Goal: Task Accomplishment & Management: Manage account settings

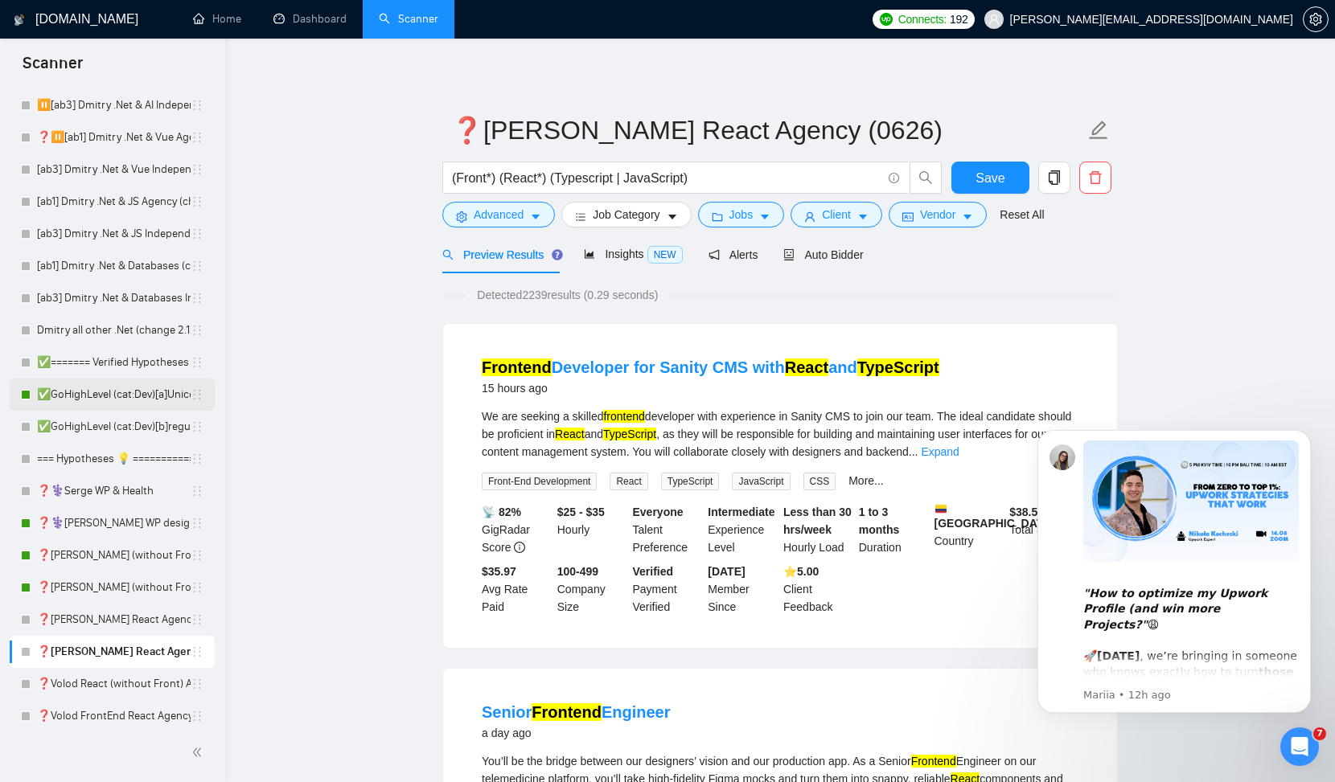
scroll to position [203, 0]
click at [109, 517] on link "❓⚕️Serge WP design & Health" at bounding box center [114, 522] width 154 height 32
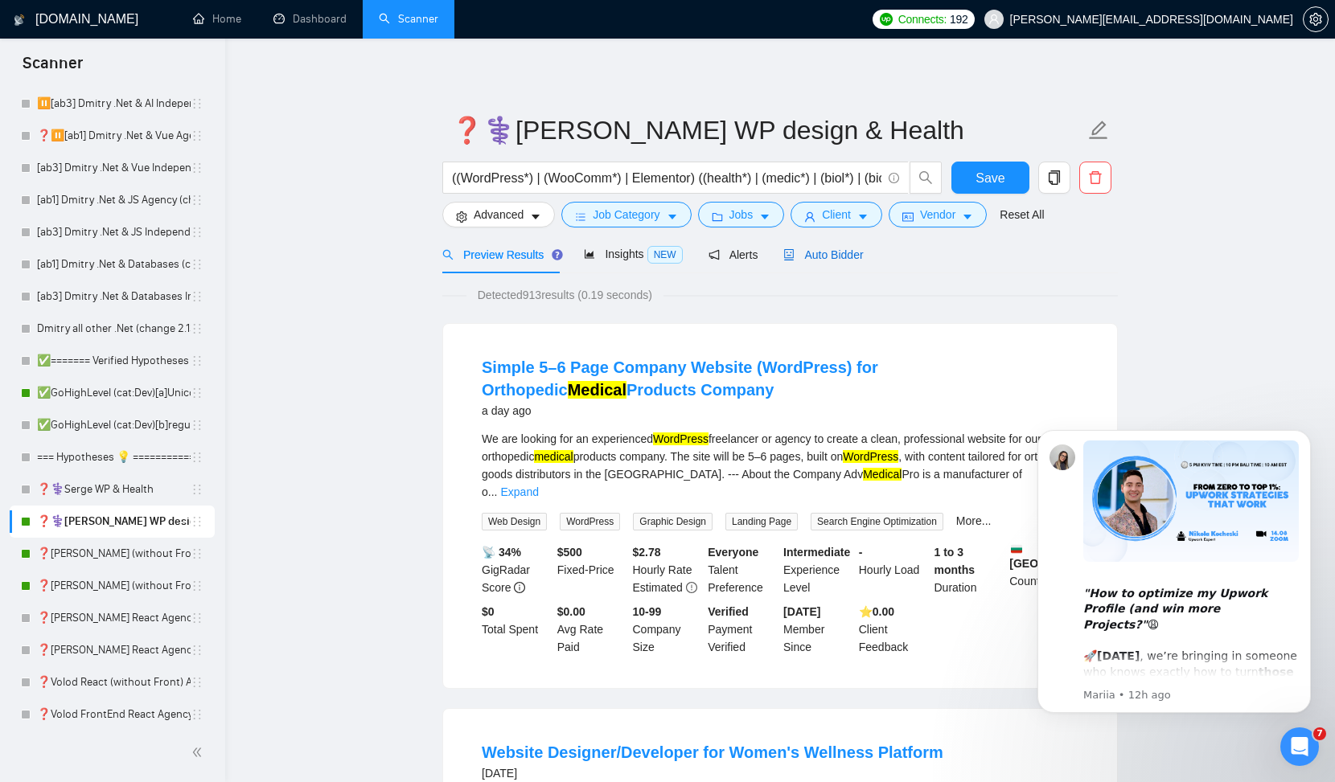
click at [811, 256] on span "Auto Bidder" at bounding box center [823, 254] width 80 height 13
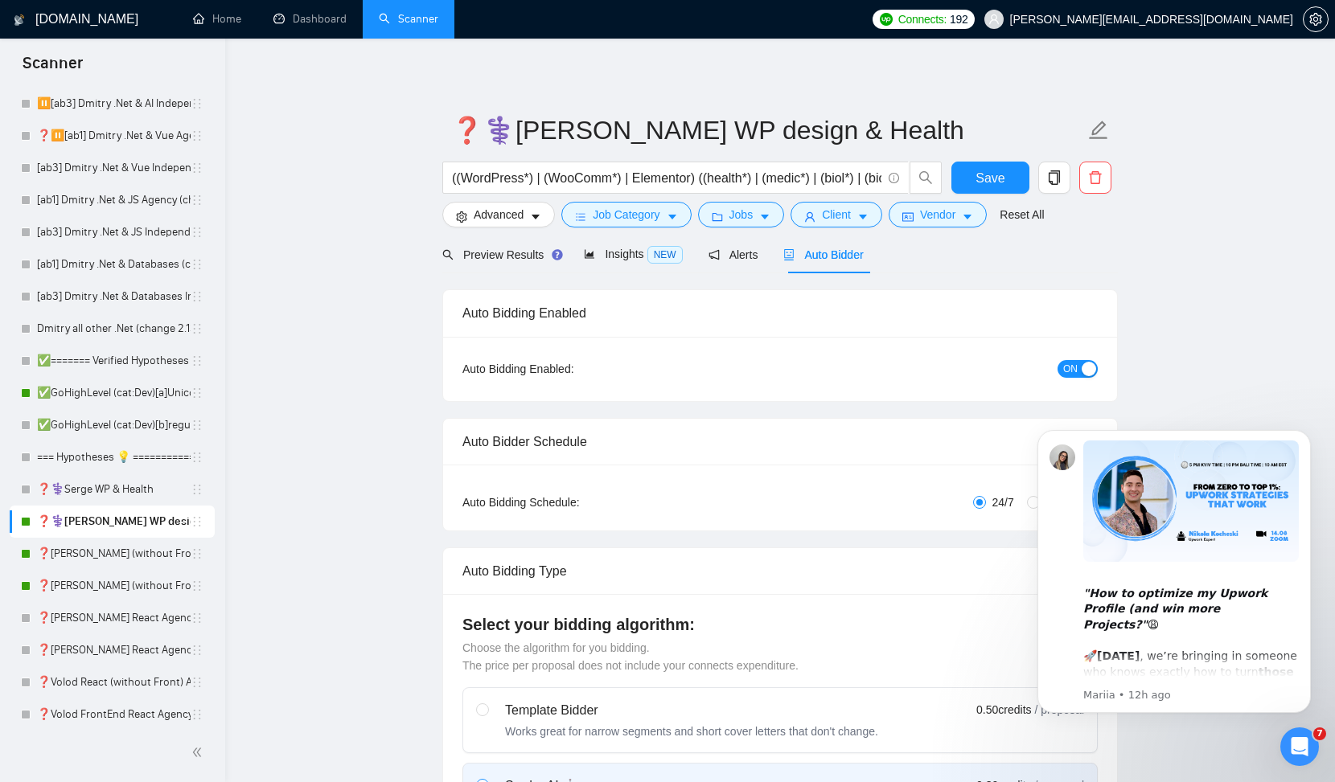
checkbox input "true"
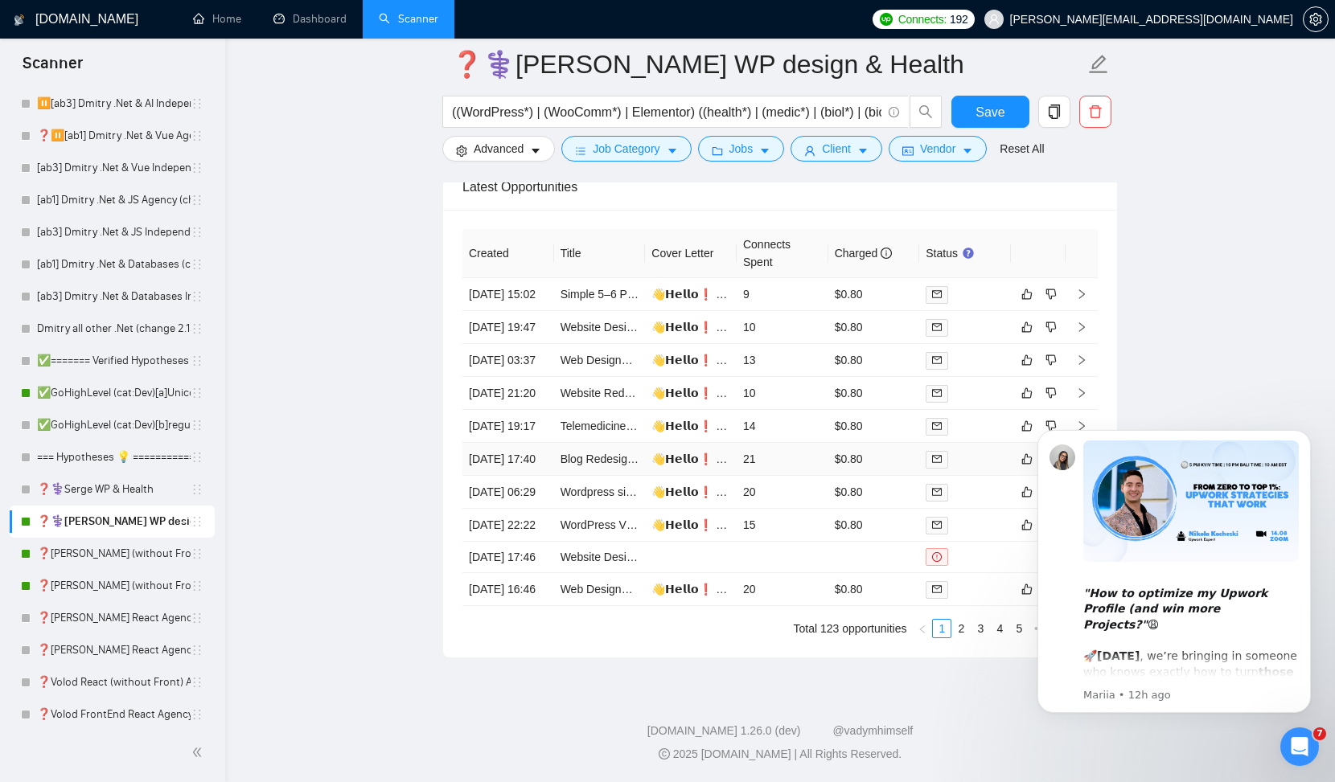
scroll to position [4453, 0]
click at [968, 625] on link "2" at bounding box center [961, 629] width 18 height 18
click at [980, 625] on link "3" at bounding box center [980, 629] width 18 height 18
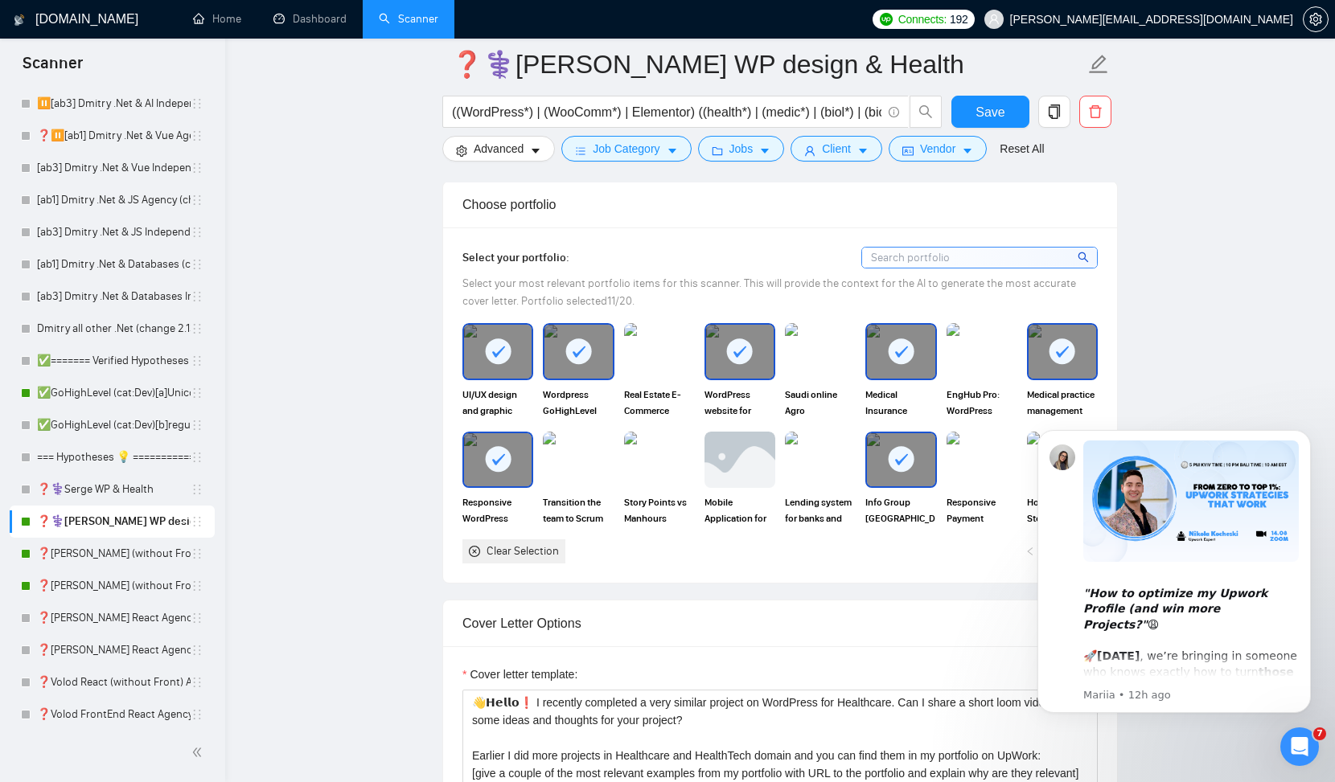
scroll to position [0, 0]
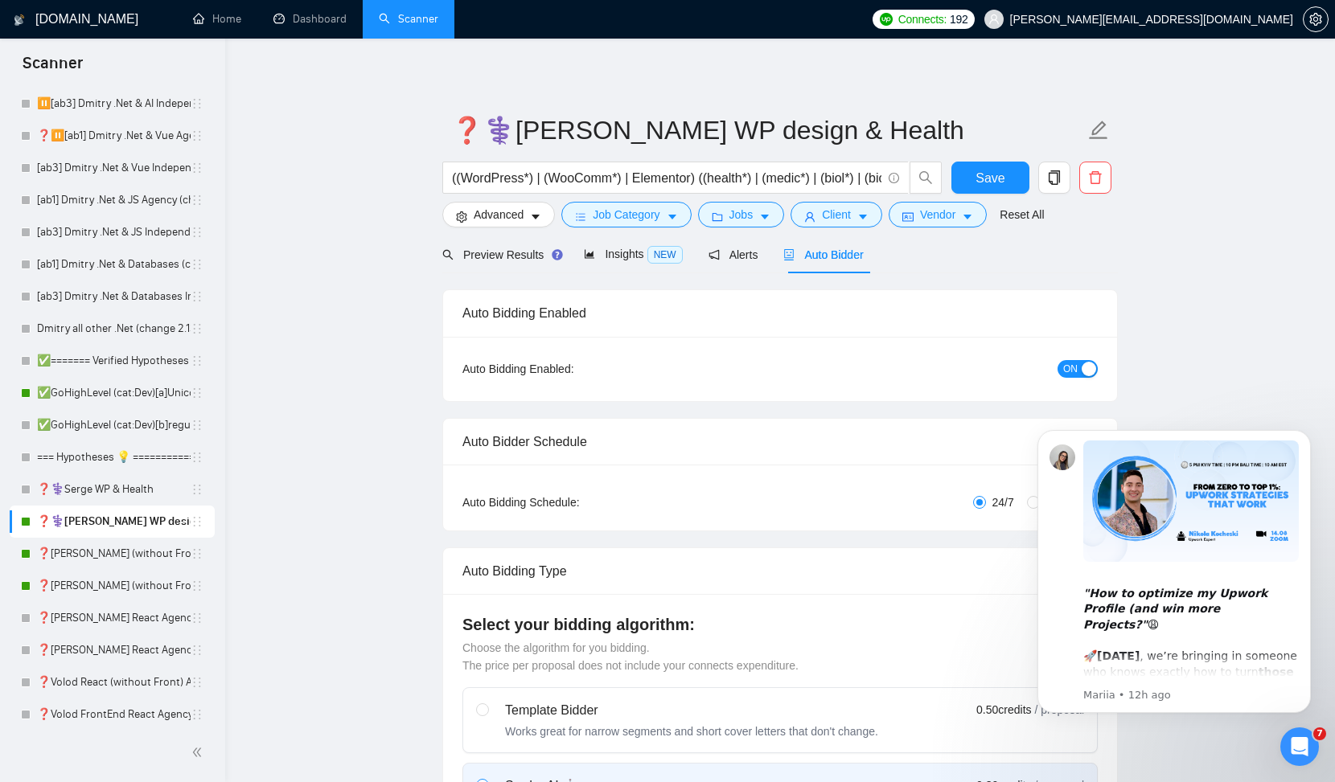
click at [1069, 365] on span "ON" at bounding box center [1070, 369] width 14 height 18
click at [1005, 185] on button "Save" at bounding box center [990, 178] width 78 height 32
checkbox input "true"
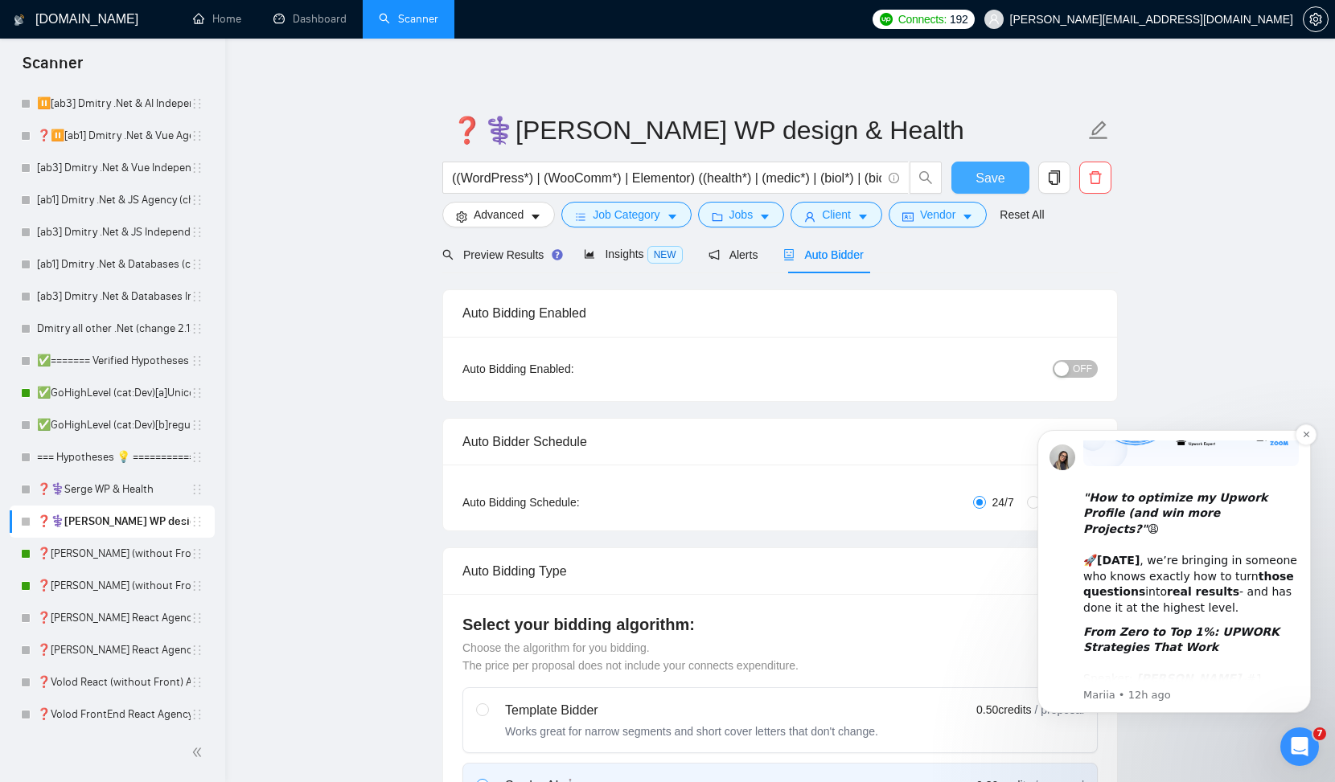
scroll to position [102, 0]
